Goal: Task Accomplishment & Management: Use online tool/utility

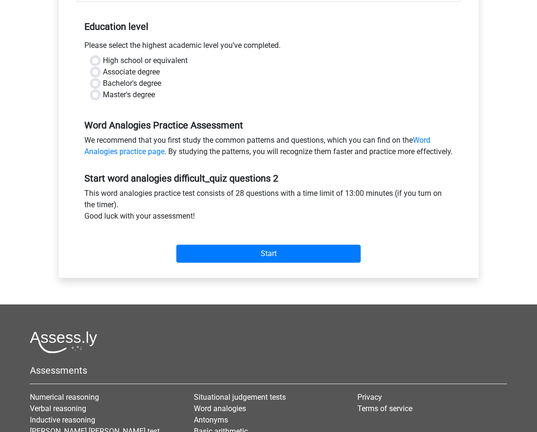
scroll to position [189, 0]
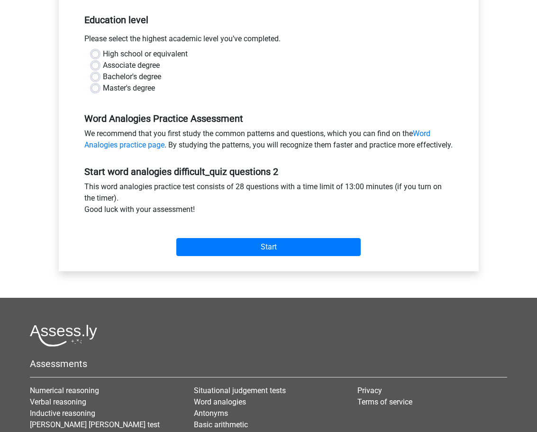
click at [103, 57] on label "High school or equivalent" at bounding box center [145, 53] width 85 height 11
click at [96, 57] on input "High school or equivalent" at bounding box center [95, 52] width 8 height 9
radio input "true"
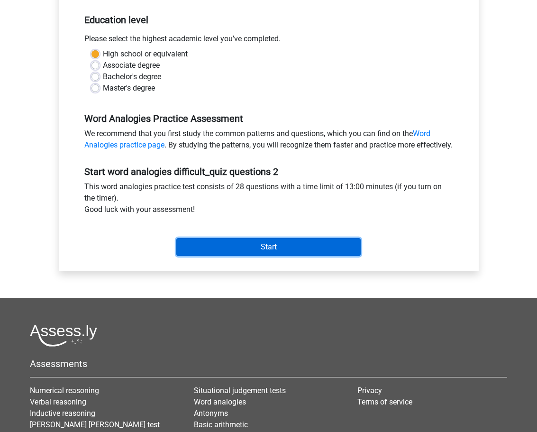
drag, startPoint x: 285, startPoint y: 251, endPoint x: 326, endPoint y: 139, distance: 119.0
click at [326, 139] on form "Category: Word Analogies Time: 13:00 Nr of questions: 28 Average % correct: 57.…" at bounding box center [268, 97] width 383 height 326
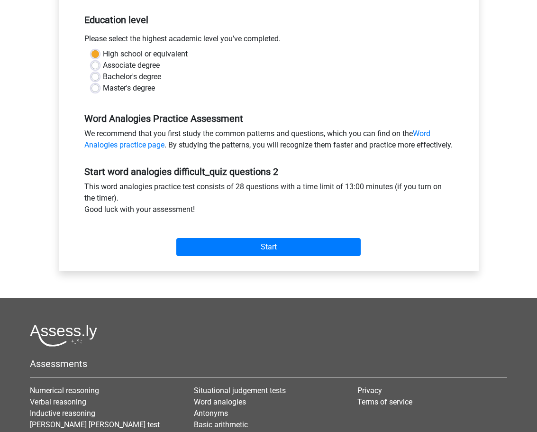
click at [98, 71] on div "Associate degree" at bounding box center [268, 65] width 354 height 11
click at [103, 64] on label "Associate degree" at bounding box center [131, 65] width 57 height 11
click at [98, 64] on input "Associate degree" at bounding box center [95, 64] width 8 height 9
radio input "true"
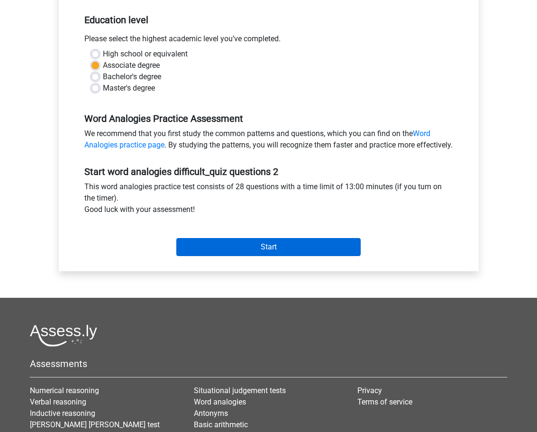
click at [235, 247] on div "Start" at bounding box center [268, 239] width 383 height 33
click at [234, 252] on input "Start" at bounding box center [268, 247] width 184 height 18
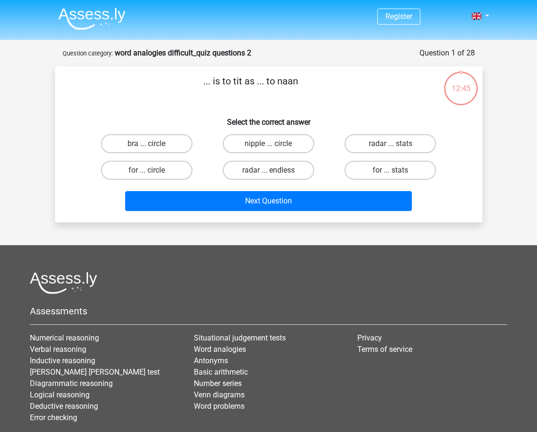
drag, startPoint x: 282, startPoint y: 145, endPoint x: 417, endPoint y: 114, distance: 138.9
click at [417, 114] on div "... is to tit as ... to naan Select the correct answer bra ... circle nipple ..…" at bounding box center [269, 144] width 420 height 141
click at [172, 142] on label "bra ... circle" at bounding box center [146, 143] width 91 height 19
click at [153, 144] on input "bra ... circle" at bounding box center [149, 147] width 6 height 6
radio input "true"
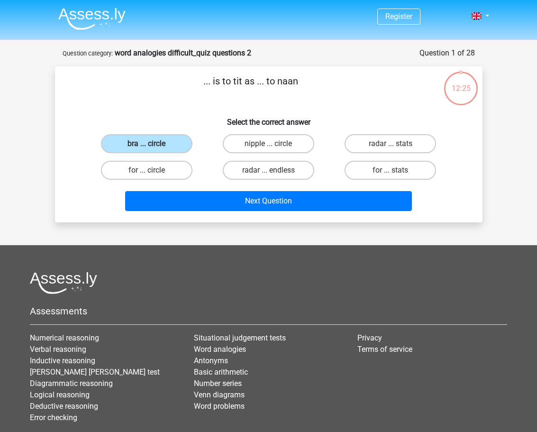
click at [390, 145] on input "radar ... stats" at bounding box center [393, 147] width 6 height 6
radio input "true"
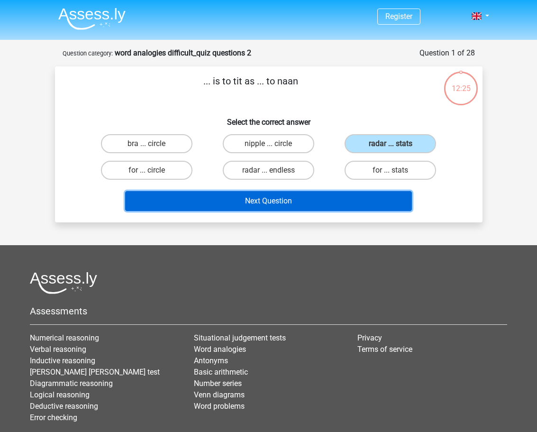
click at [331, 208] on button "Next Question" at bounding box center [268, 201] width 287 height 20
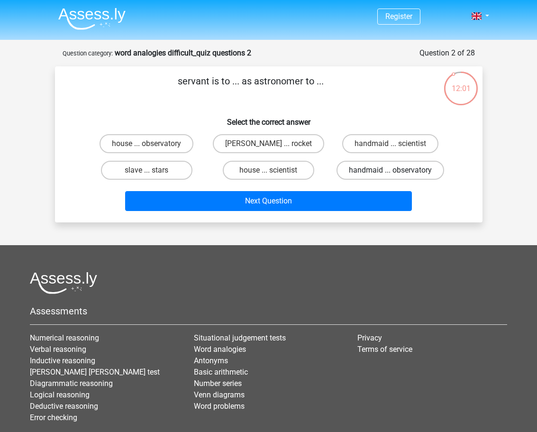
click at [364, 166] on label "handmaid ... observatory" at bounding box center [390, 170] width 108 height 19
click at [390, 170] on input "handmaid ... observatory" at bounding box center [393, 173] width 6 height 6
radio input "true"
click at [343, 185] on div "Next Question" at bounding box center [268, 198] width 397 height 31
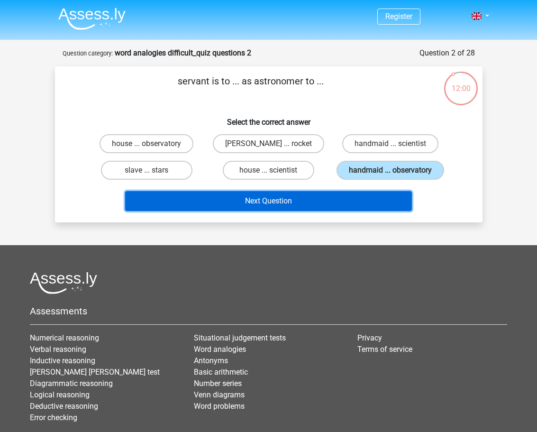
click at [332, 198] on button "Next Question" at bounding box center [268, 201] width 287 height 20
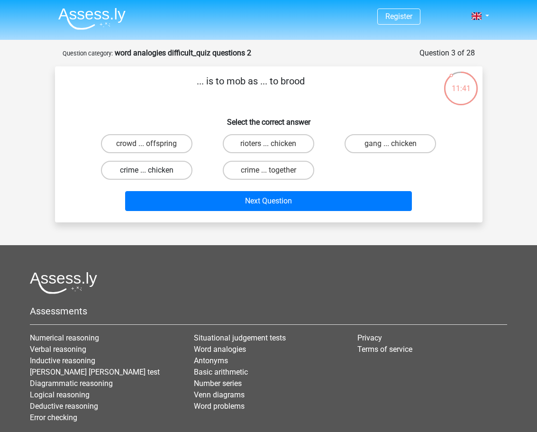
click at [166, 174] on label "crime ... chicken" at bounding box center [146, 170] width 91 height 19
click at [153, 174] on input "crime ... chicken" at bounding box center [149, 173] width 6 height 6
radio input "true"
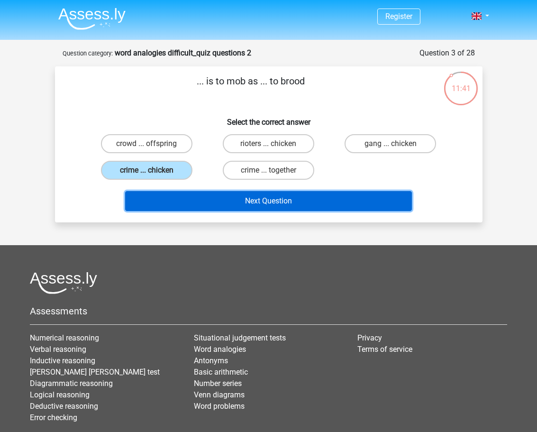
click at [189, 197] on button "Next Question" at bounding box center [268, 201] width 287 height 20
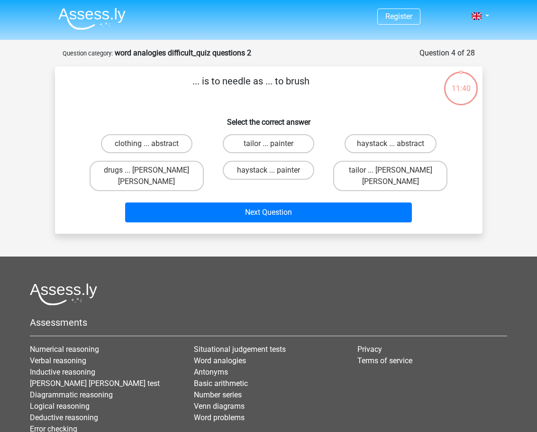
scroll to position [47, 0]
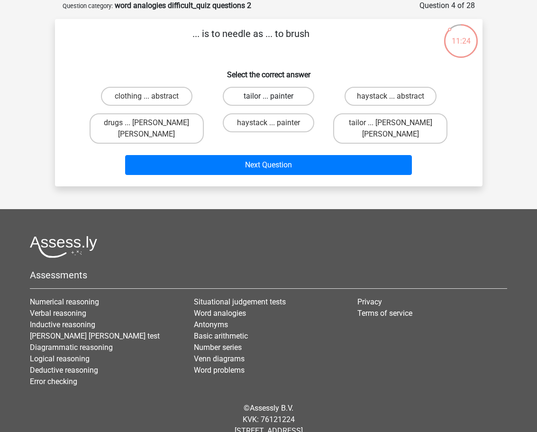
click at [242, 90] on label "tailor ... painter" at bounding box center [268, 96] width 91 height 19
click at [268, 96] on input "tailor ... painter" at bounding box center [271, 99] width 6 height 6
radio input "true"
click at [265, 147] on div "Next Question" at bounding box center [268, 162] width 397 height 31
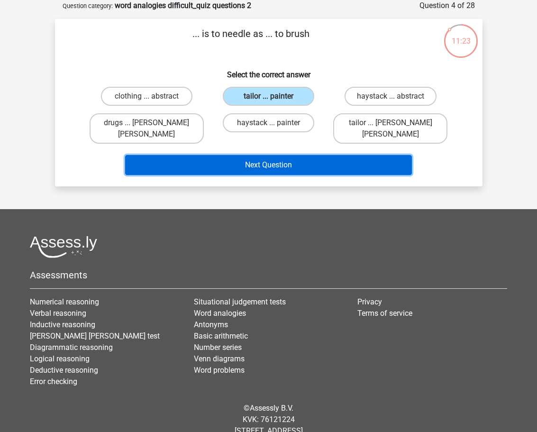
click at [263, 155] on button "Next Question" at bounding box center [268, 165] width 287 height 20
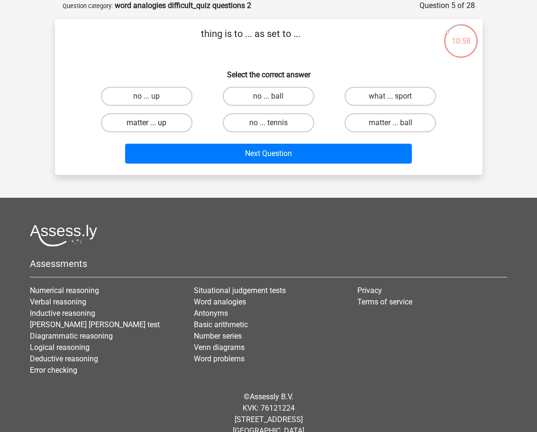
click at [160, 124] on label "matter ... up" at bounding box center [146, 122] width 91 height 19
click at [153, 124] on input "matter ... up" at bounding box center [149, 126] width 6 height 6
radio input "true"
click at [183, 91] on label "no ... up" at bounding box center [146, 96] width 91 height 19
click at [153, 96] on input "no ... up" at bounding box center [149, 99] width 6 height 6
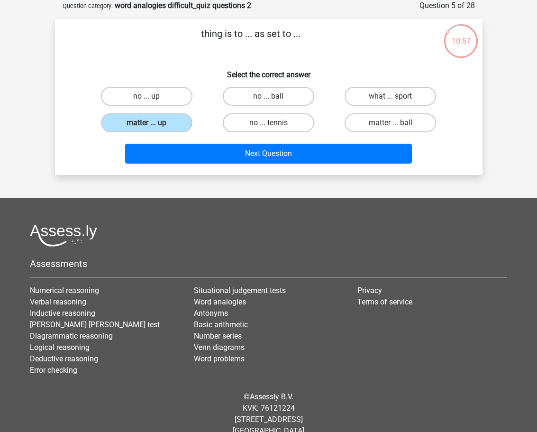
radio input "true"
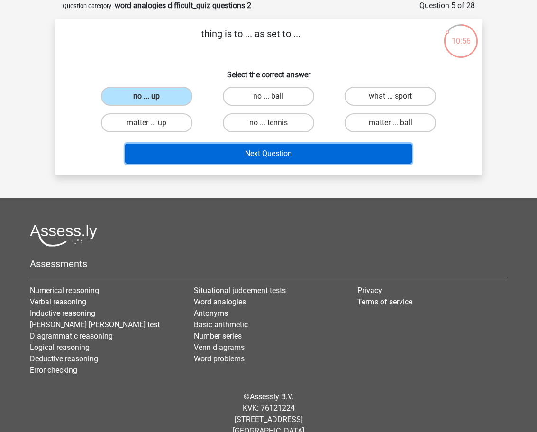
click at [188, 148] on button "Next Question" at bounding box center [268, 154] width 287 height 20
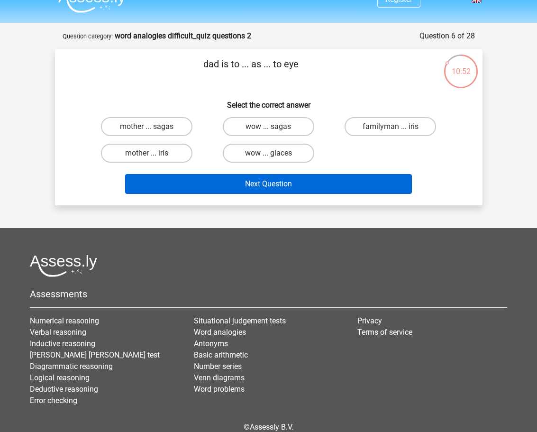
scroll to position [0, 0]
